Goal: Use online tool/utility: Utilize a website feature to perform a specific function

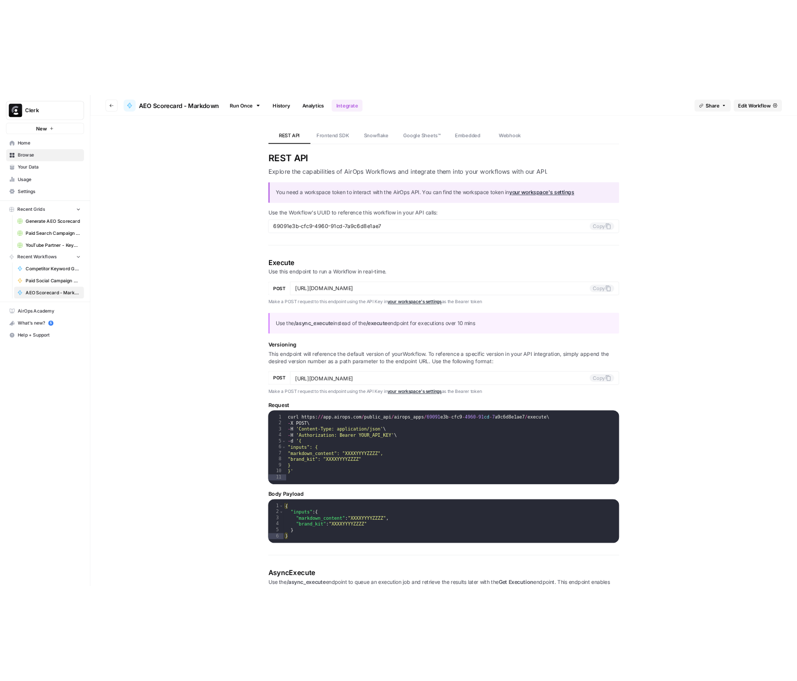
scroll to position [2, 0]
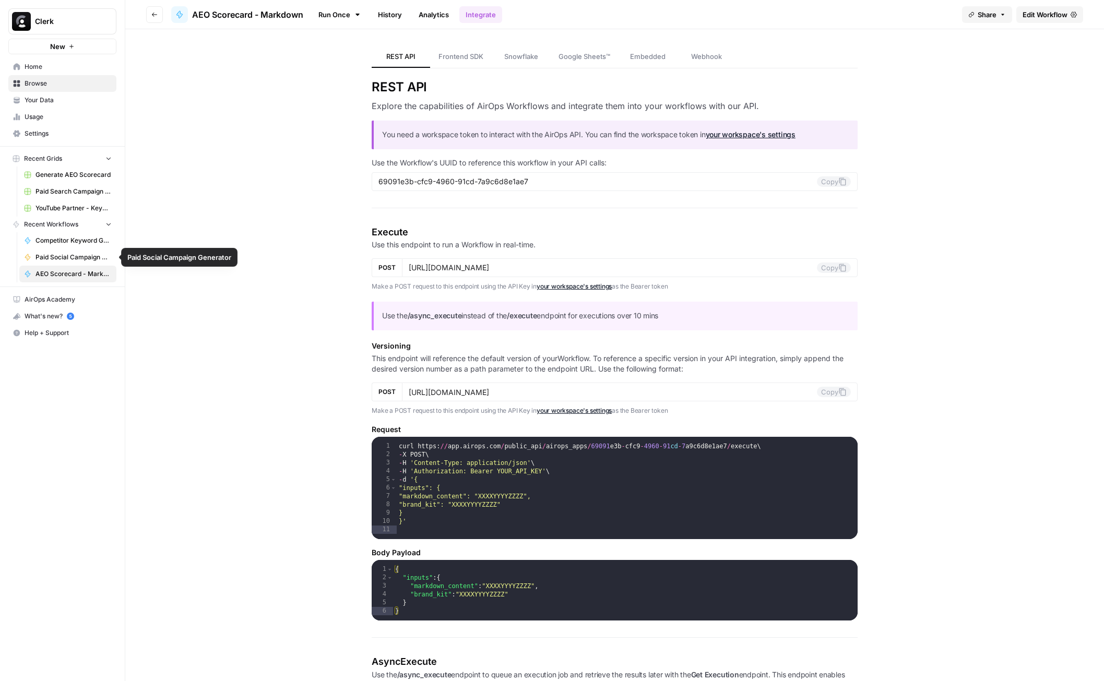
click at [73, 254] on span "Paid Social Campaign Generator" at bounding box center [74, 257] width 76 height 9
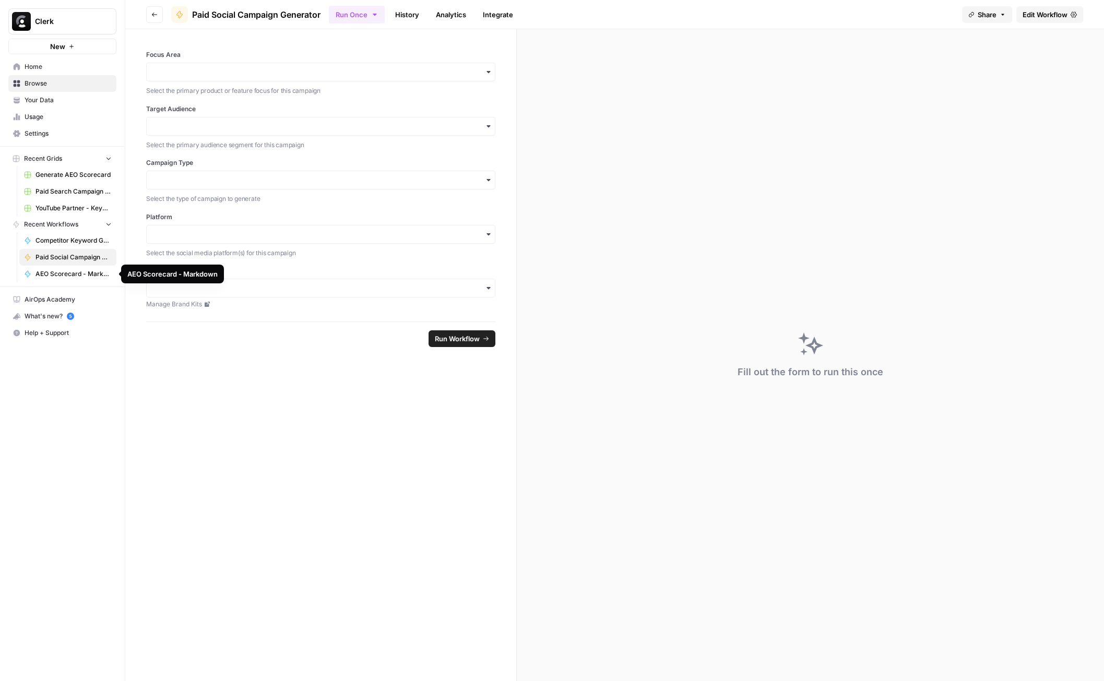
click at [81, 276] on span "AEO Scorecard - Markdown" at bounding box center [74, 273] width 76 height 9
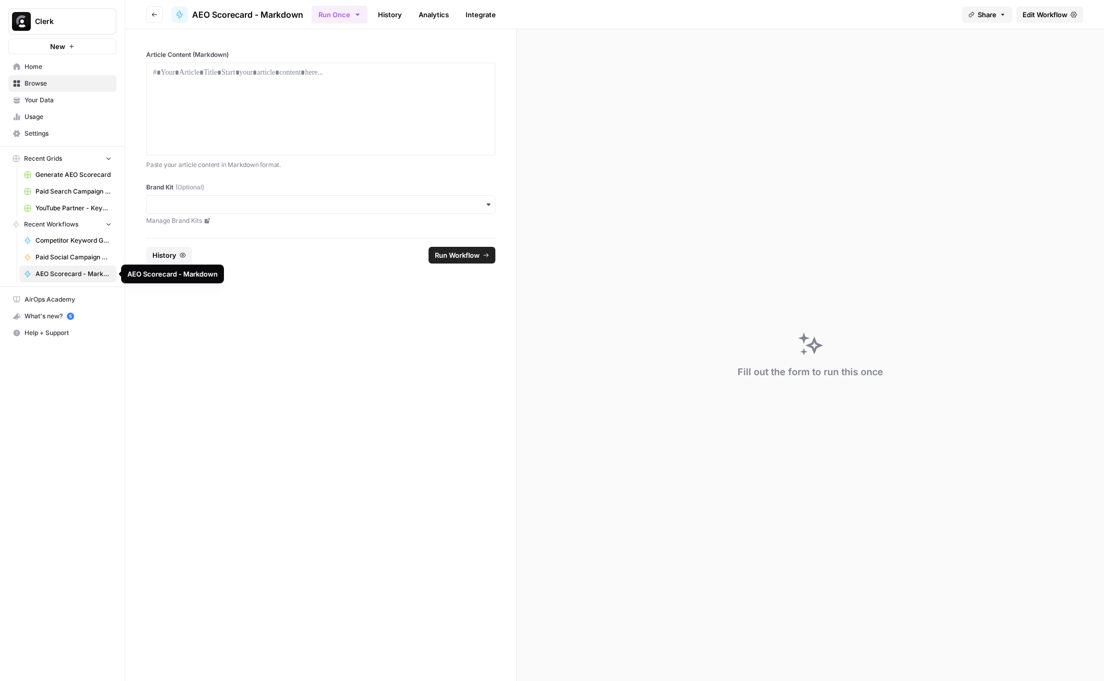
click at [81, 242] on span "Competitor Keyword Gap + Underperforming Keyword Analysis" at bounding box center [74, 240] width 76 height 9
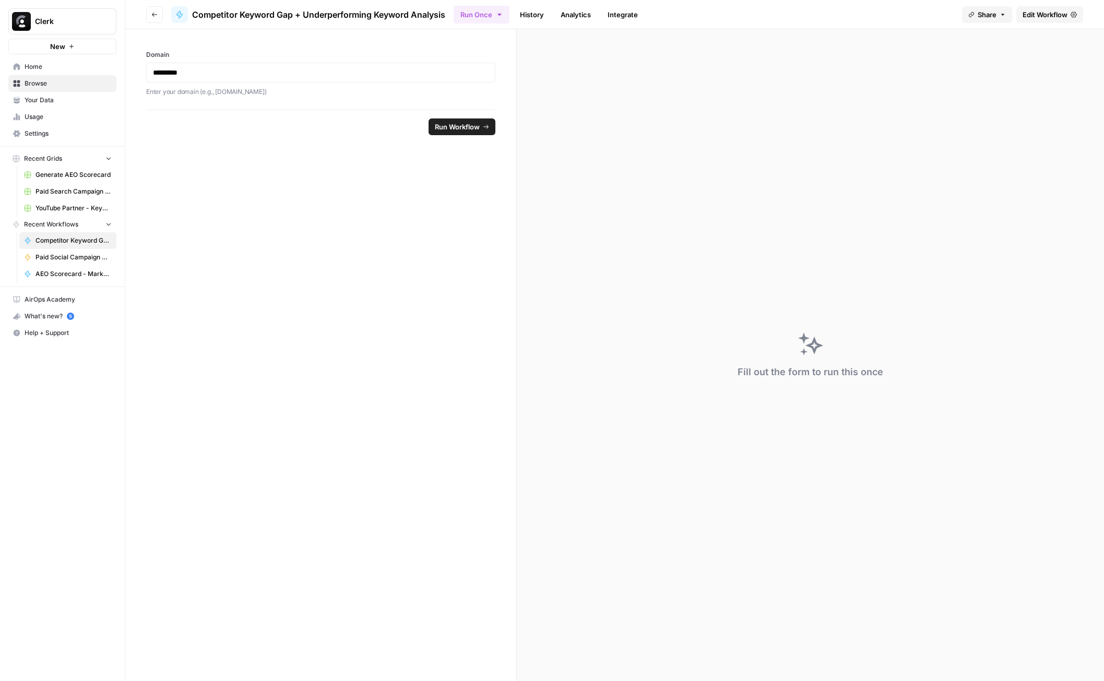
click at [452, 310] on form "Domain ********* Enter your domain (e.g., [DOMAIN_NAME]) Run Workflow" at bounding box center [321, 355] width 392 height 652
click at [683, 296] on div "Fill out the form to run this once" at bounding box center [810, 355] width 587 height 652
